Goal: Transaction & Acquisition: Purchase product/service

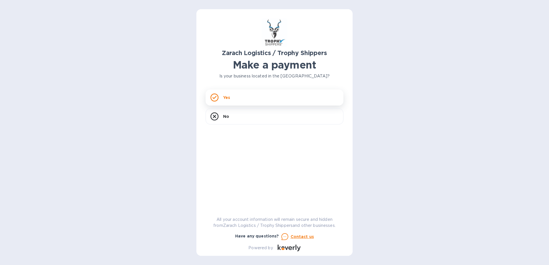
click at [223, 96] on p "Yes" at bounding box center [226, 98] width 7 height 6
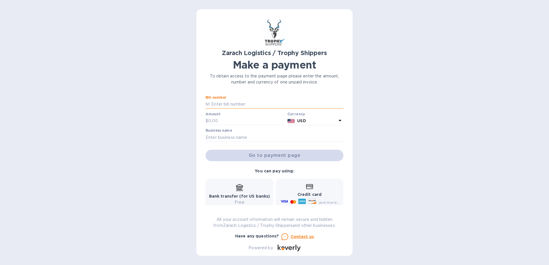
click at [252, 104] on input "text" at bounding box center [276, 104] width 133 height 9
type input "B"
type input "B00172148"
click at [235, 121] on input "text" at bounding box center [246, 121] width 77 height 9
type input "1,777.52"
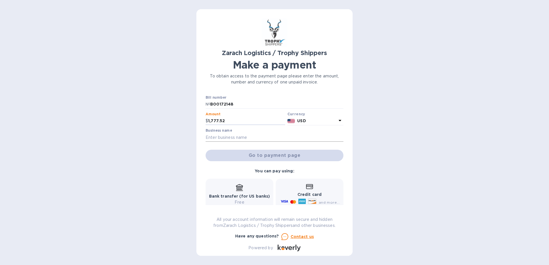
click at [240, 134] on input "text" at bounding box center [275, 137] width 138 height 9
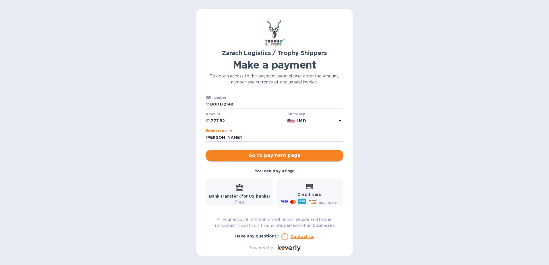
type input "[PERSON_NAME]"
click at [281, 152] on button "Go to payment page" at bounding box center [275, 155] width 138 height 11
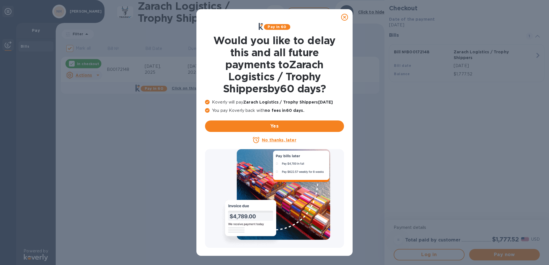
click at [268, 138] on u "No thanks, later" at bounding box center [279, 140] width 34 height 5
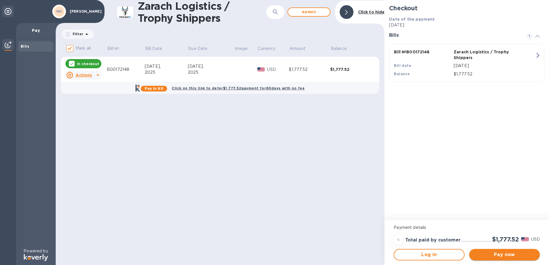
click at [511, 253] on span "Pay now" at bounding box center [504, 254] width 61 height 7
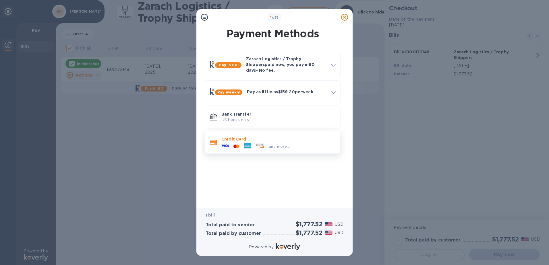
click at [221, 142] on div at bounding box center [225, 146] width 12 height 9
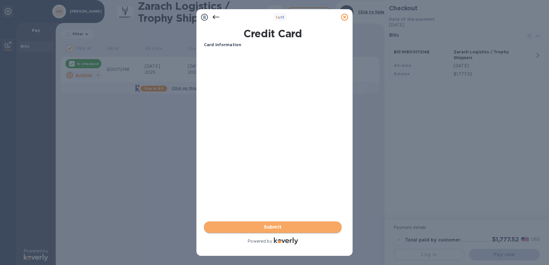
click at [307, 225] on span "Submit" at bounding box center [272, 227] width 129 height 7
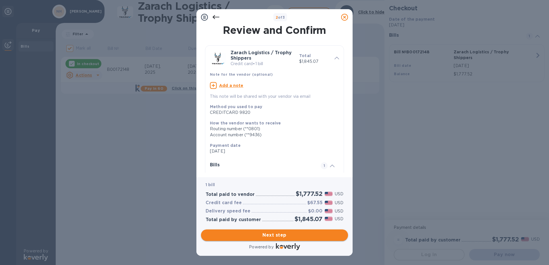
click at [296, 235] on span "Next step" at bounding box center [275, 235] width 138 height 7
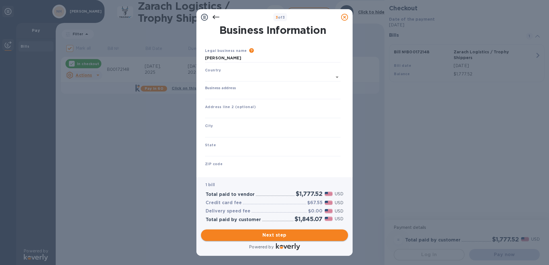
type input "[GEOGRAPHIC_DATA]"
click at [227, 94] on input "Business address" at bounding box center [272, 94] width 135 height 9
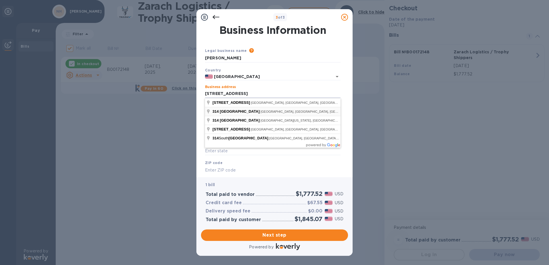
type input "[STREET_ADDRESS]"
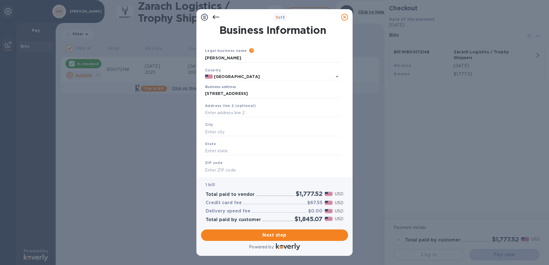
click at [244, 111] on input "text" at bounding box center [272, 113] width 135 height 9
type input "Spring Branch"
type input "[GEOGRAPHIC_DATA]"
type input "78070"
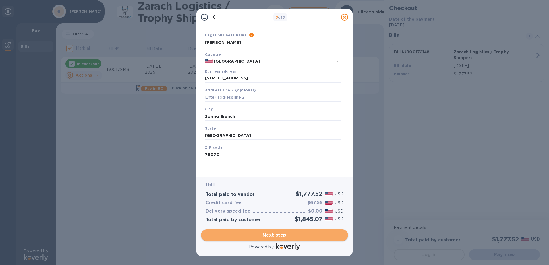
click at [314, 232] on span "Next step" at bounding box center [275, 235] width 138 height 7
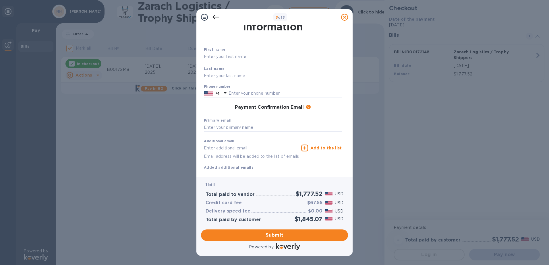
click at [227, 54] on input "text" at bounding box center [273, 57] width 138 height 9
type input "[PERSON_NAME]"
type input "8304991477"
type input "[PERSON_NAME]"
click at [232, 77] on input "text" at bounding box center [273, 75] width 138 height 9
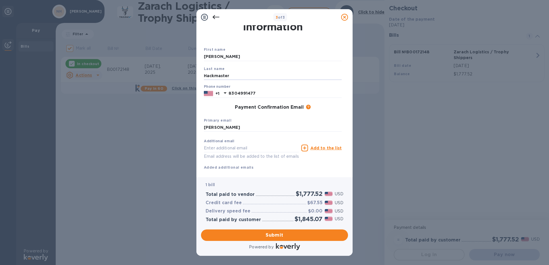
type input "Hackmaster"
click at [159, 139] on div "3 of 3 Payment Contact Information First name [PERSON_NAME] Last name Hackmaste…" at bounding box center [274, 132] width 549 height 265
type input "N"
type input "[EMAIL_ADDRESS][DOMAIN_NAME]"
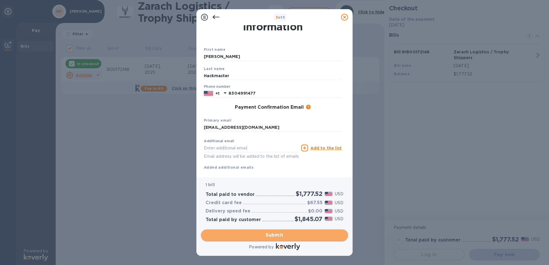
click at [316, 232] on span "Submit" at bounding box center [275, 235] width 138 height 7
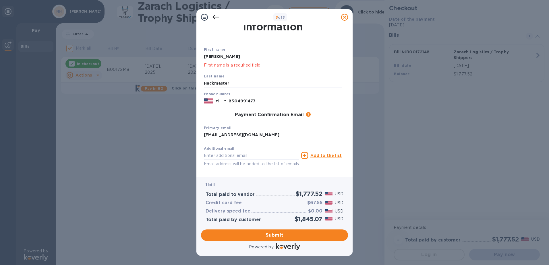
click at [225, 55] on input "[PERSON_NAME]" at bounding box center [273, 57] width 138 height 9
type input "N"
type input "n"
type input "[PERSON_NAME]"
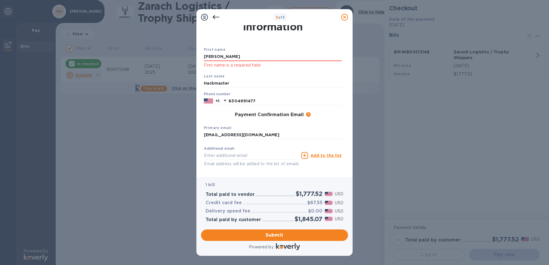
click at [107, 155] on div "3 of 3 Payment Contact Information First name [PERSON_NAME] First name is a req…" at bounding box center [274, 132] width 549 height 265
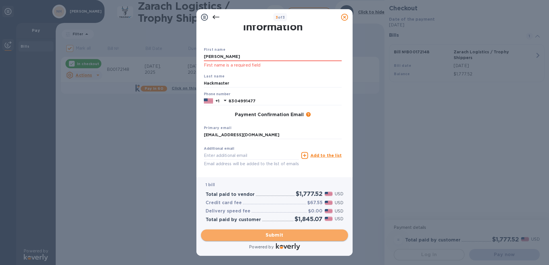
click at [273, 235] on span "Submit" at bounding box center [275, 235] width 138 height 7
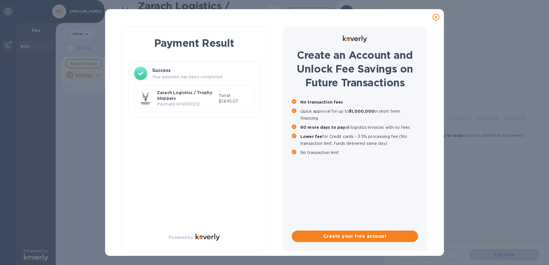
checkbox input "false"
